Goal: Information Seeking & Learning: Learn about a topic

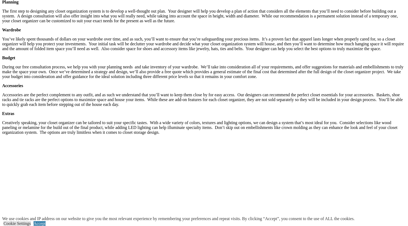
scroll to position [743, 0]
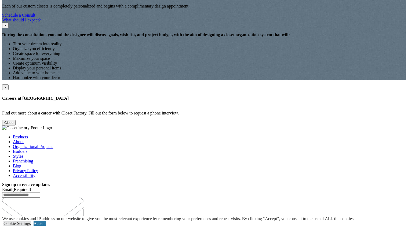
scroll to position [777, 0]
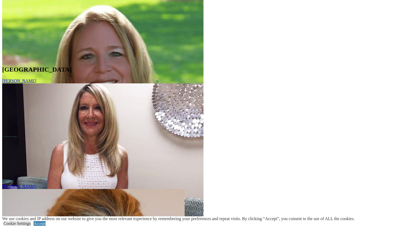
scroll to position [2864, 0]
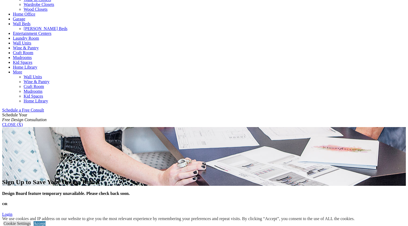
scroll to position [254, 0]
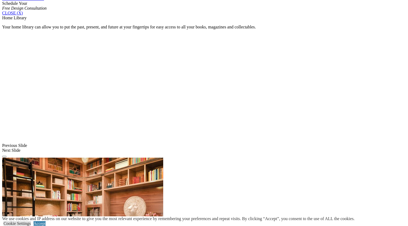
scroll to position [364, 0]
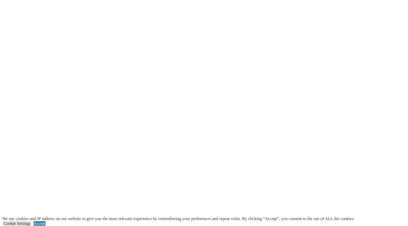
scroll to position [1086, 0]
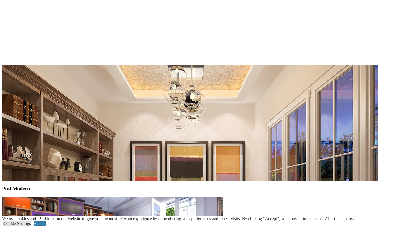
scroll to position [1463, 0]
